Goal: Information Seeking & Learning: Learn about a topic

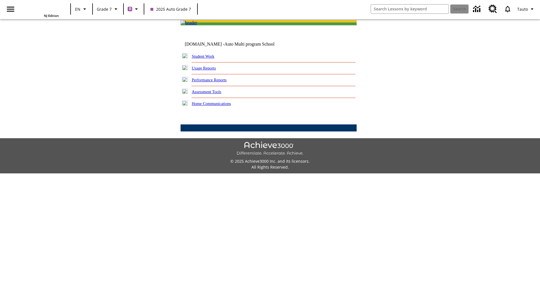
click at [215, 82] on link "Performance Reports" at bounding box center [209, 80] width 35 height 5
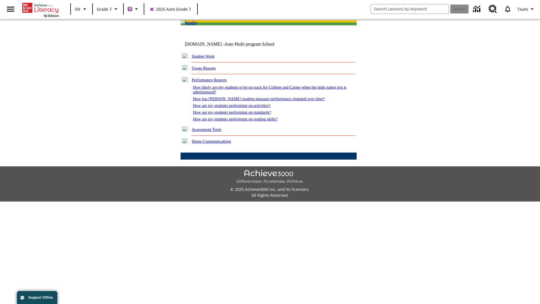
click at [256, 101] on link "How has [PERSON_NAME] reading measure performance changed over time?" at bounding box center [259, 99] width 132 height 5
